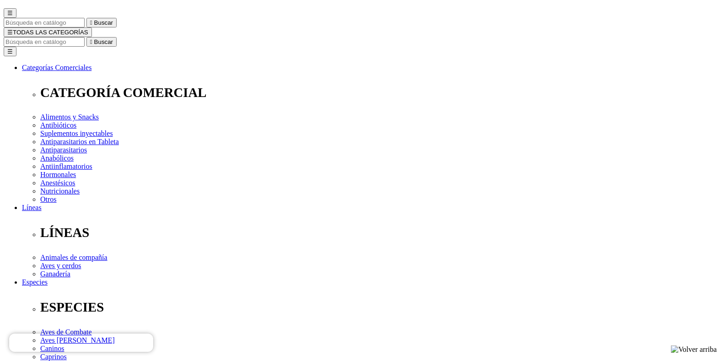
scroll to position [46, 0]
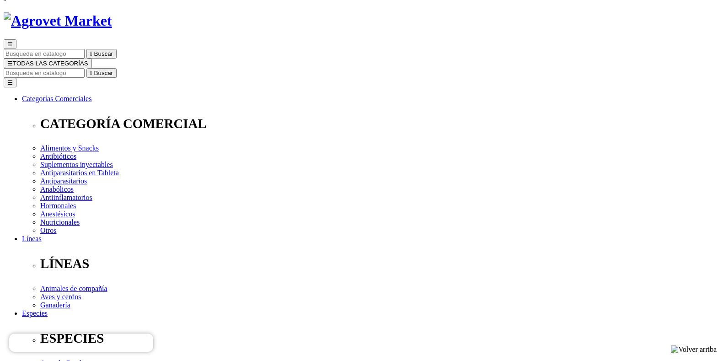
radio input "true"
select select "0"
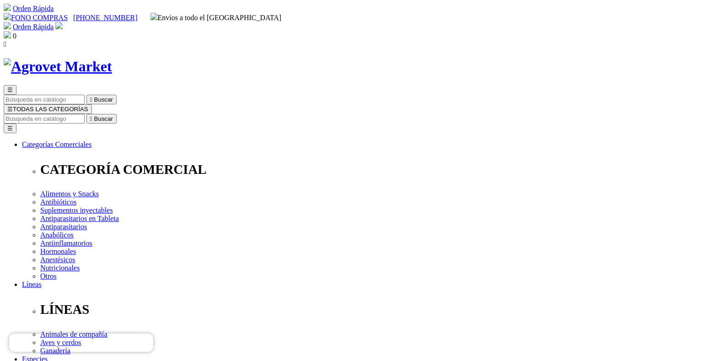
scroll to position [46, 0]
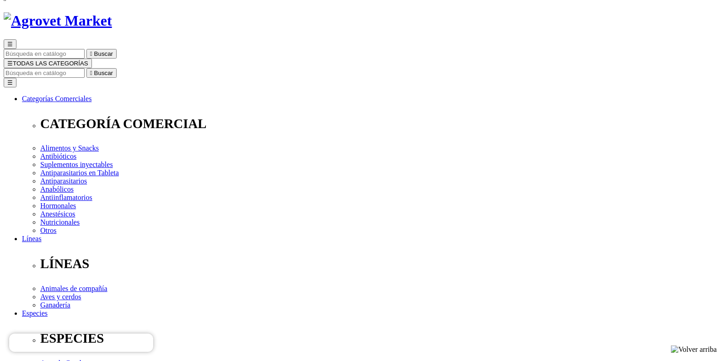
radio input "true"
select select "0"
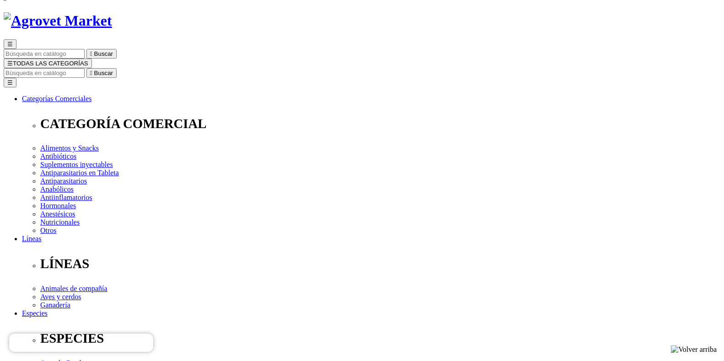
radio input "true"
select select "0"
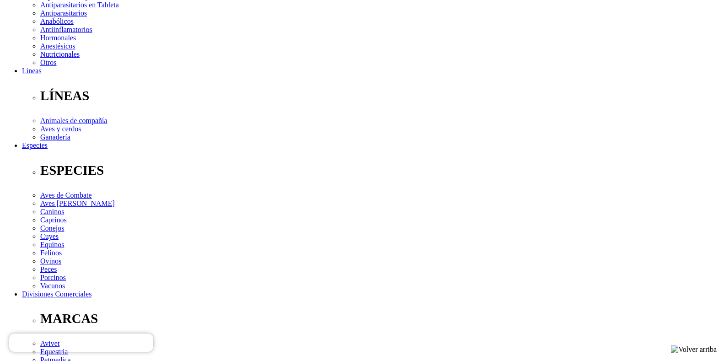
scroll to position [229, 0]
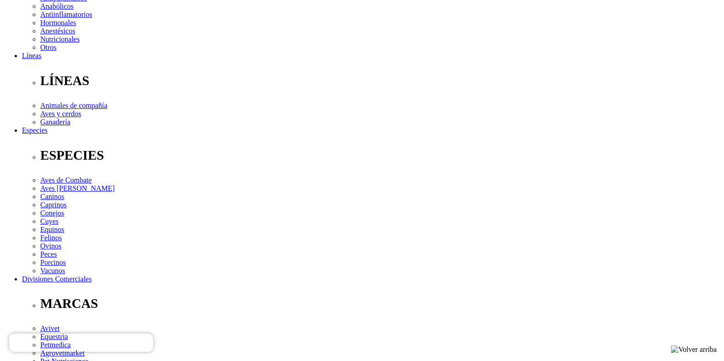
drag, startPoint x: 422, startPoint y: 211, endPoint x: 363, endPoint y: 212, distance: 59.4
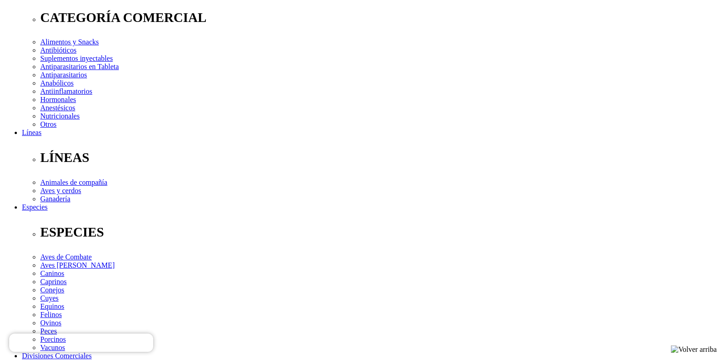
scroll to position [0, 0]
